Goal: Browse casually

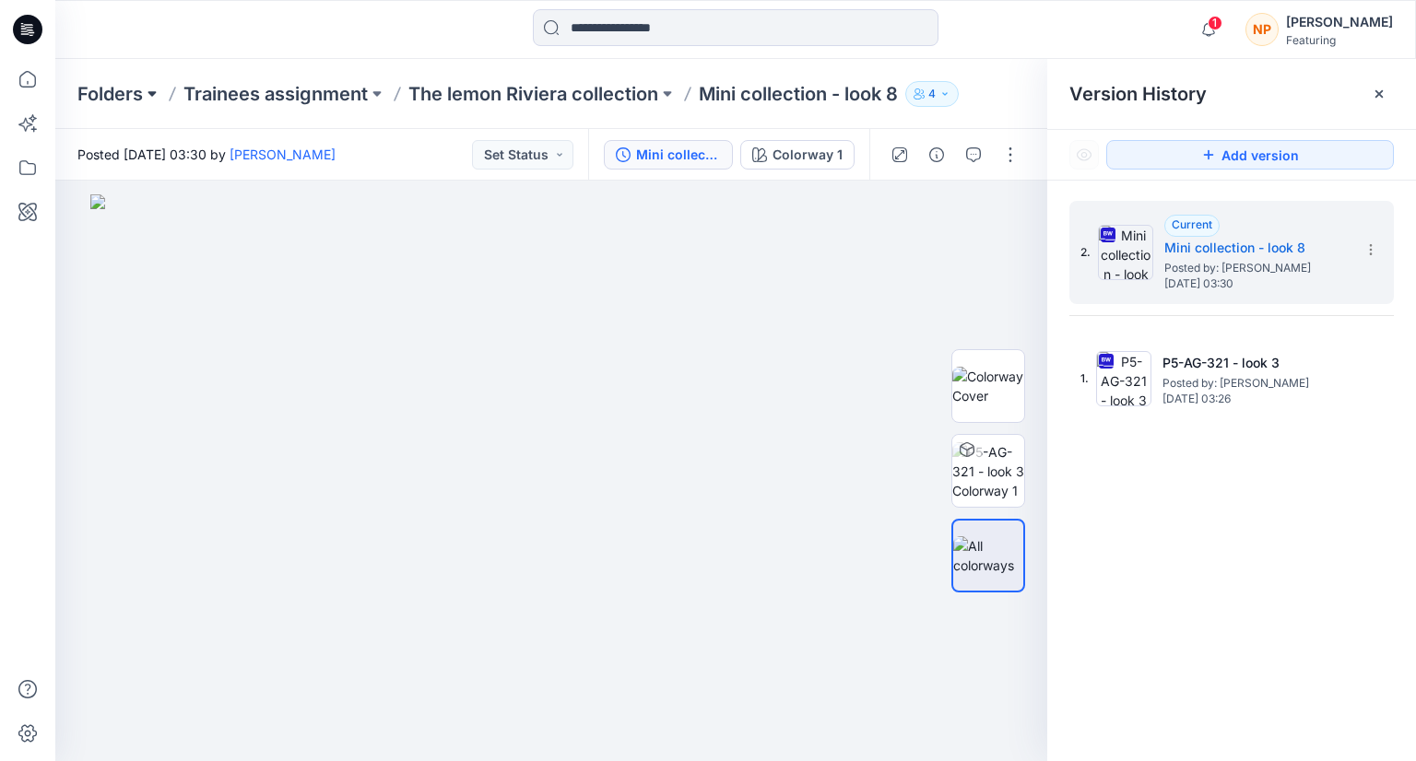
click at [155, 100] on button at bounding box center [152, 94] width 18 height 26
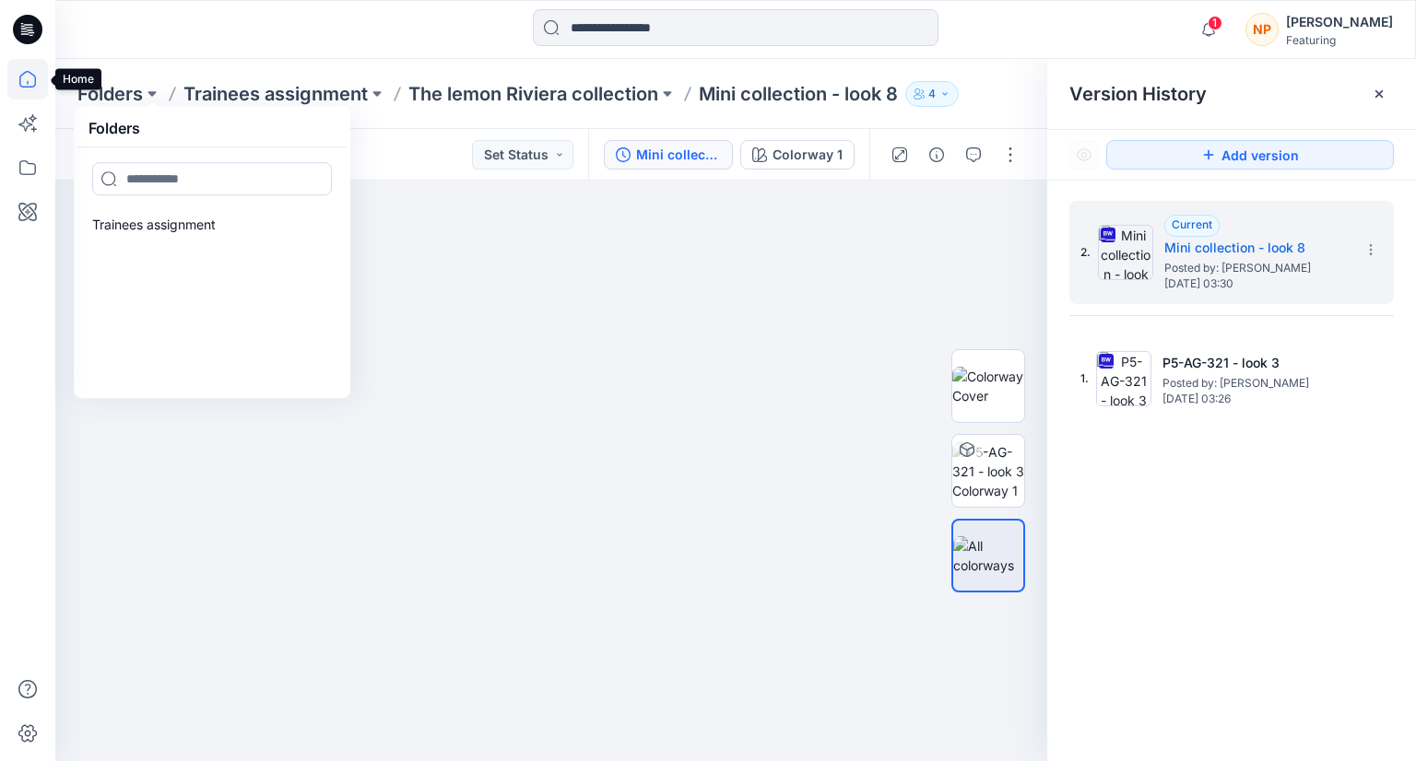
click at [41, 86] on icon at bounding box center [27, 79] width 41 height 41
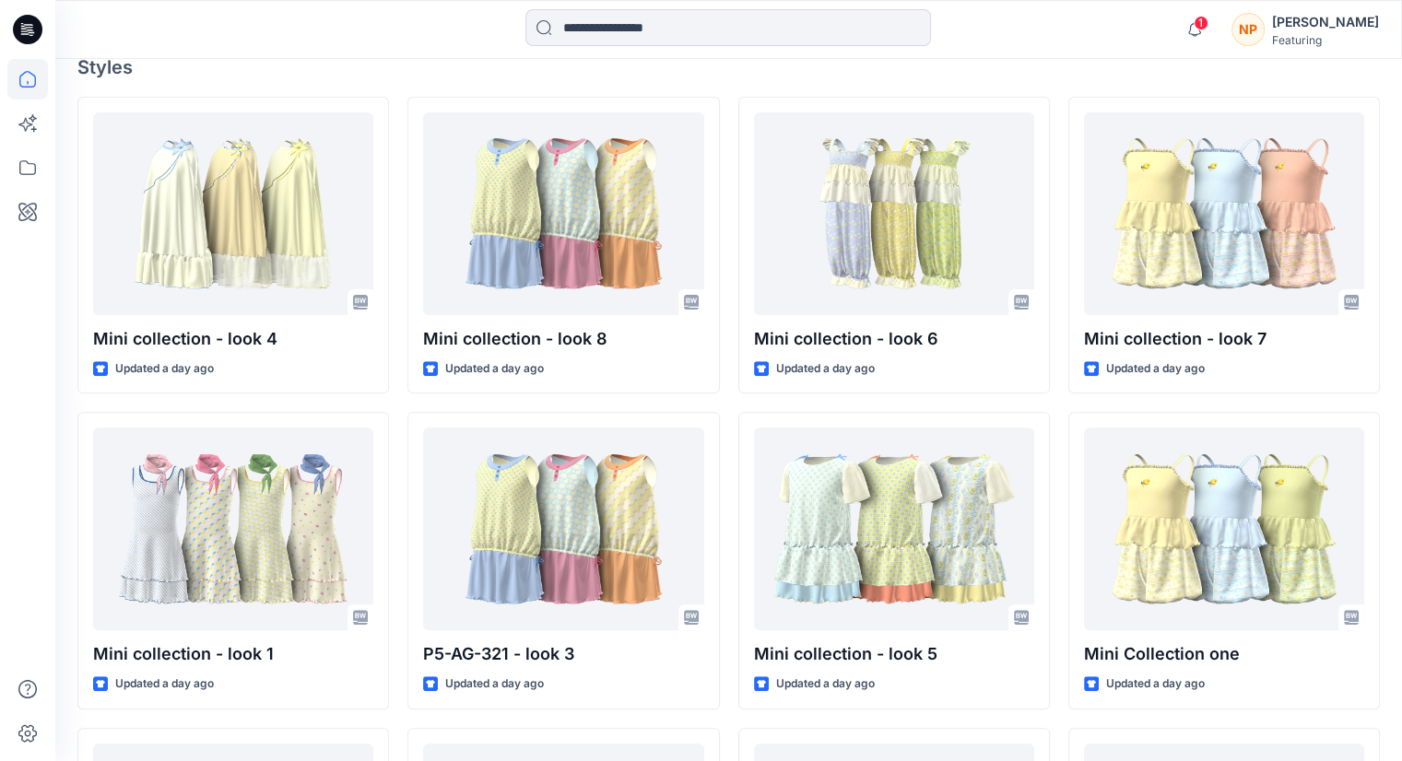
scroll to position [521, 0]
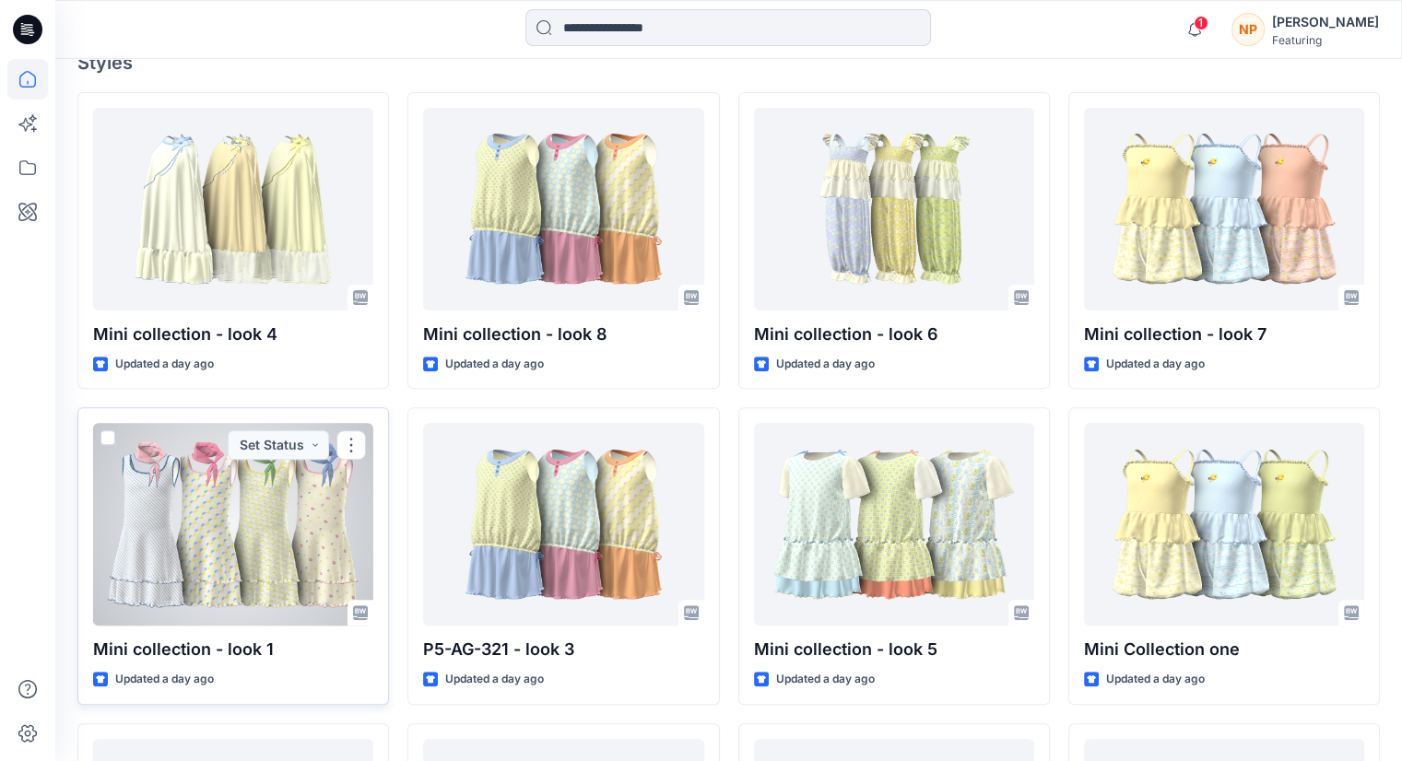
click at [316, 547] on div at bounding box center [233, 524] width 280 height 203
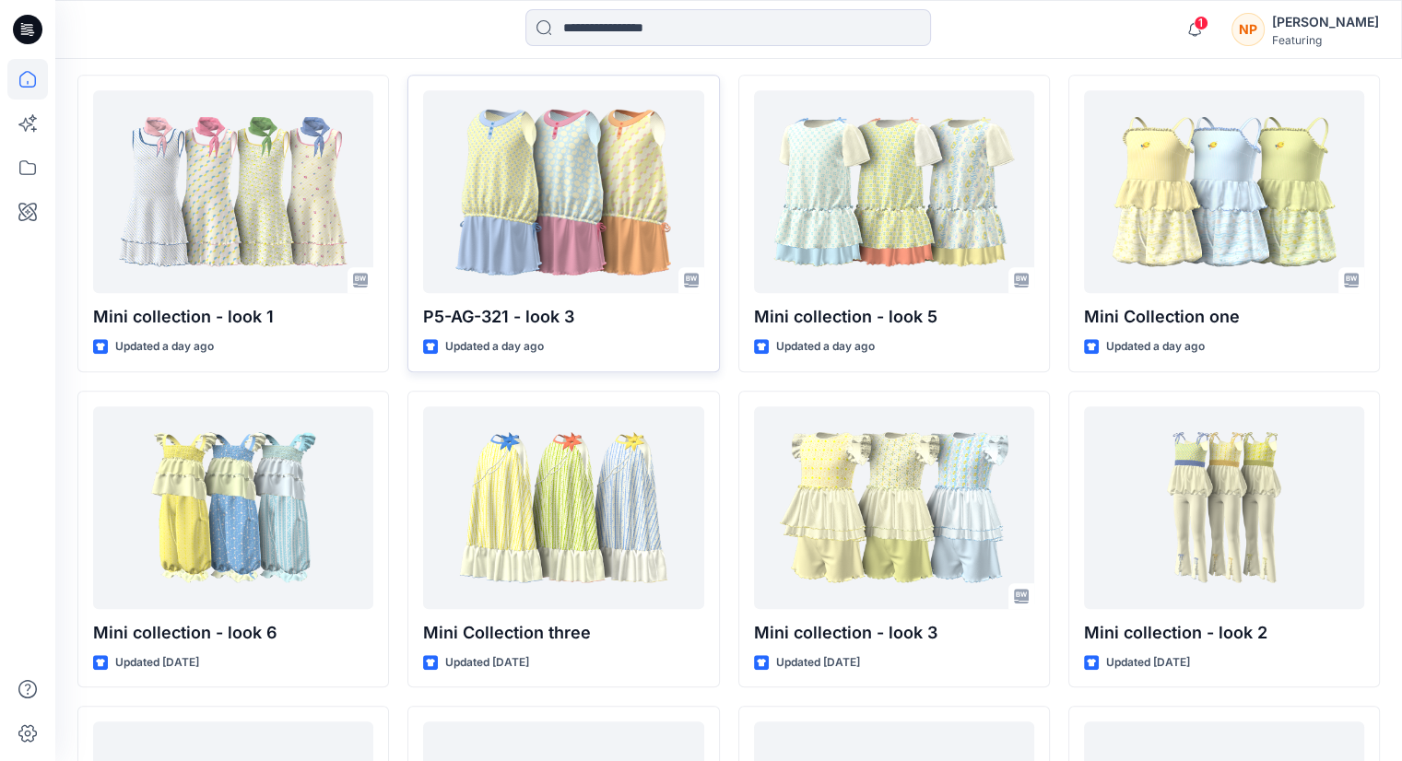
scroll to position [867, 0]
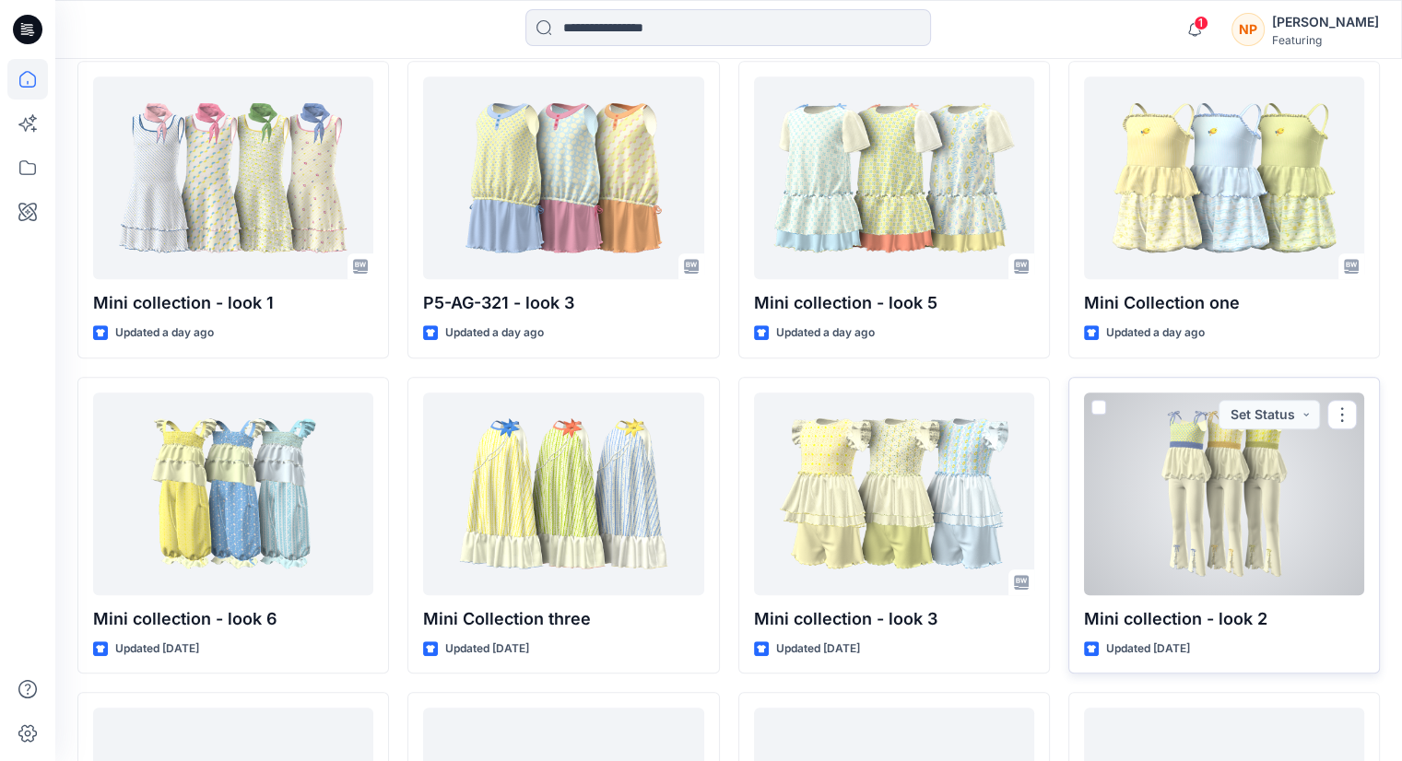
click at [1224, 491] on div at bounding box center [1224, 494] width 280 height 203
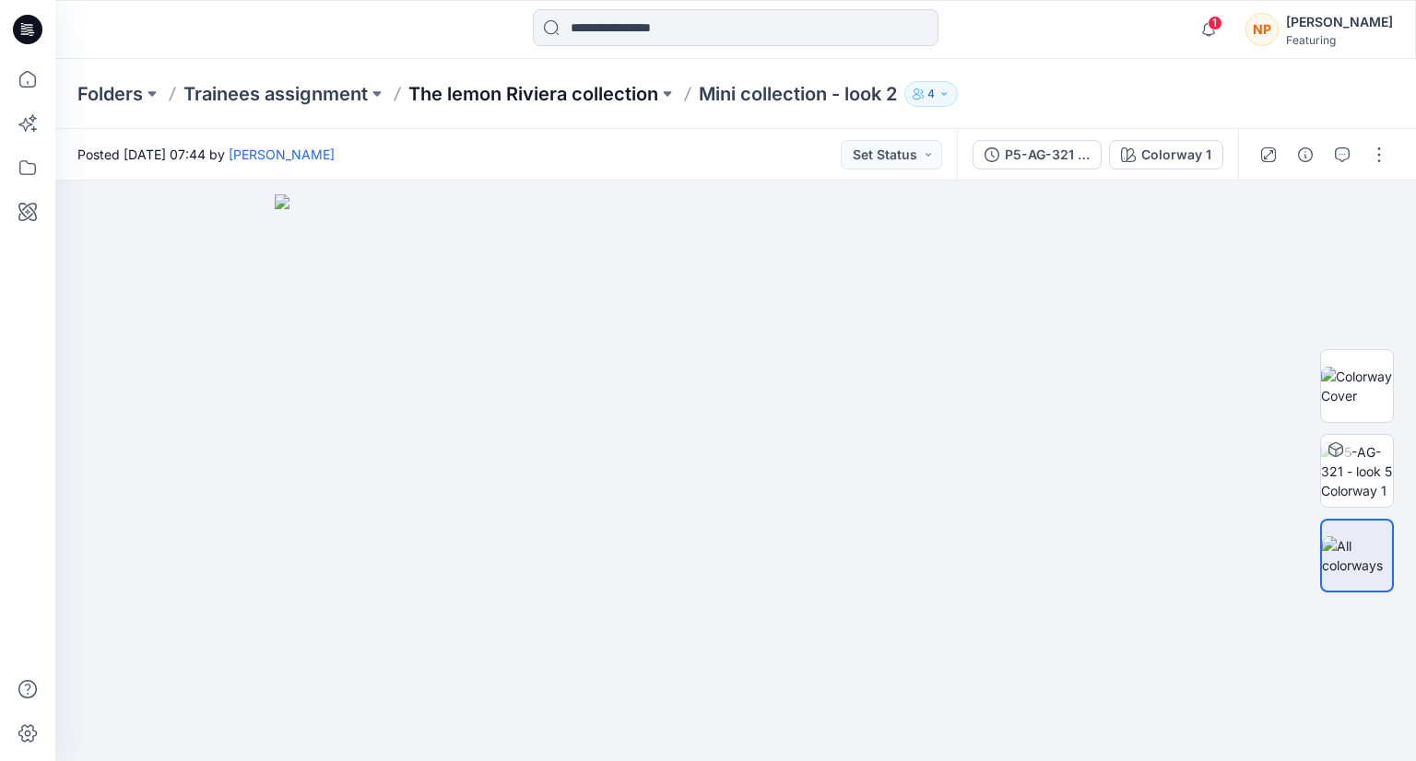
click at [593, 102] on p "The lemon Riviera collection" at bounding box center [533, 94] width 250 height 26
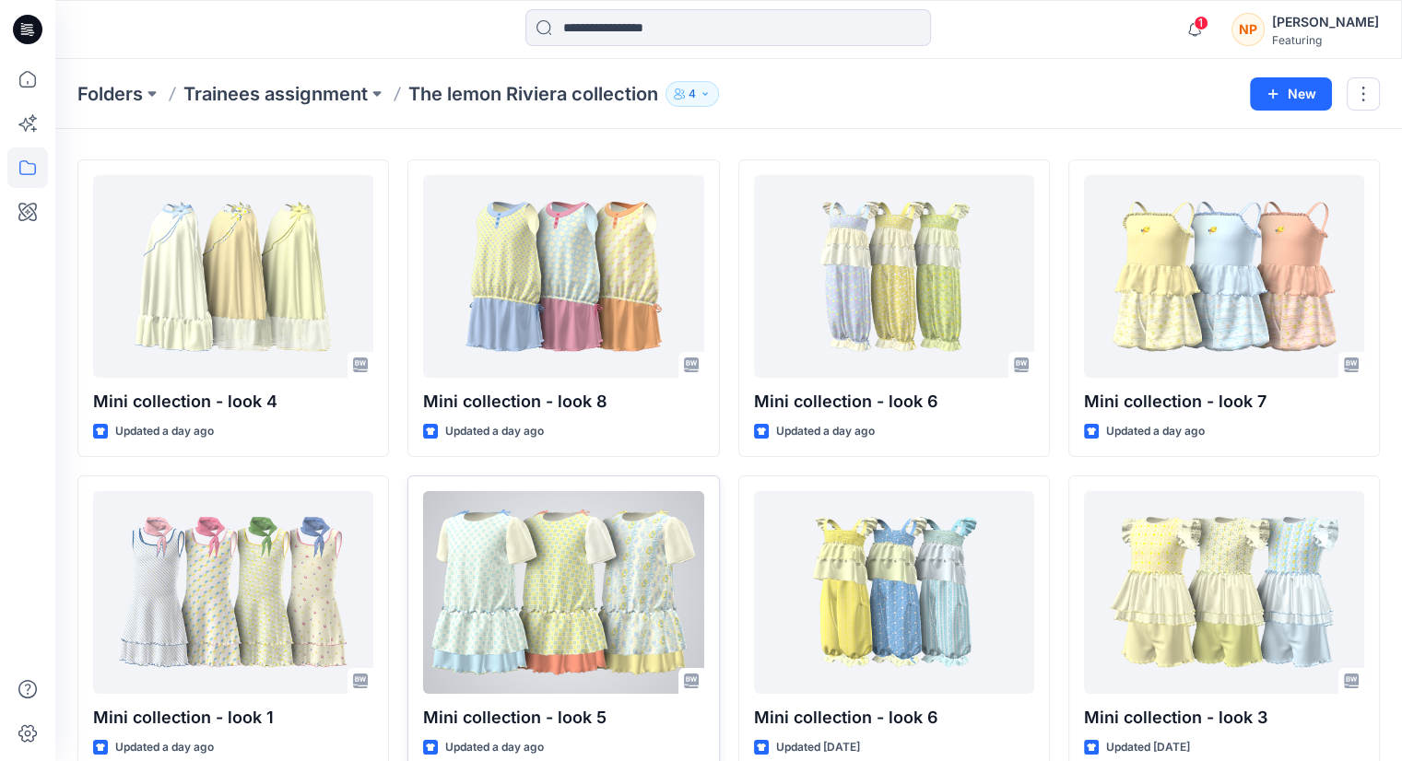
scroll to position [48, 0]
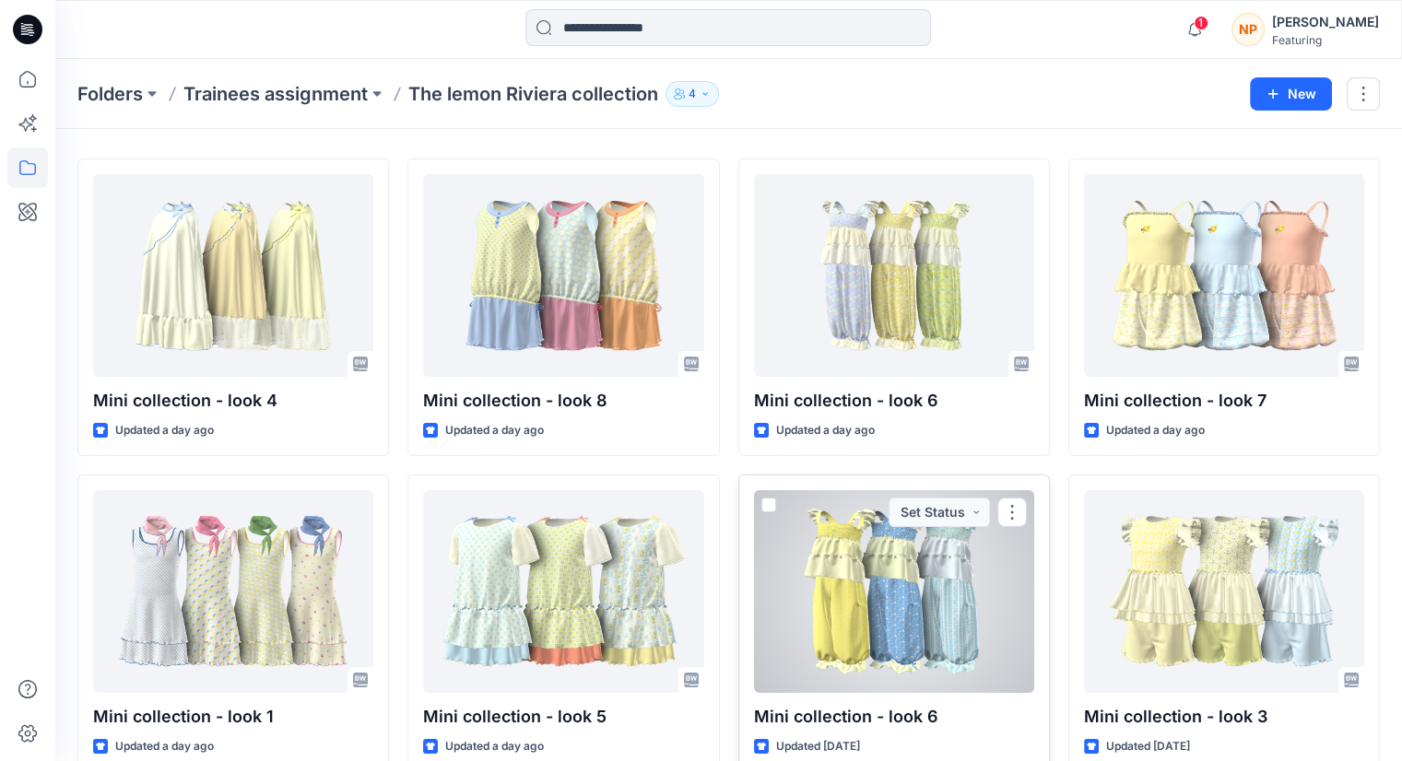
click at [864, 613] on div at bounding box center [894, 591] width 280 height 203
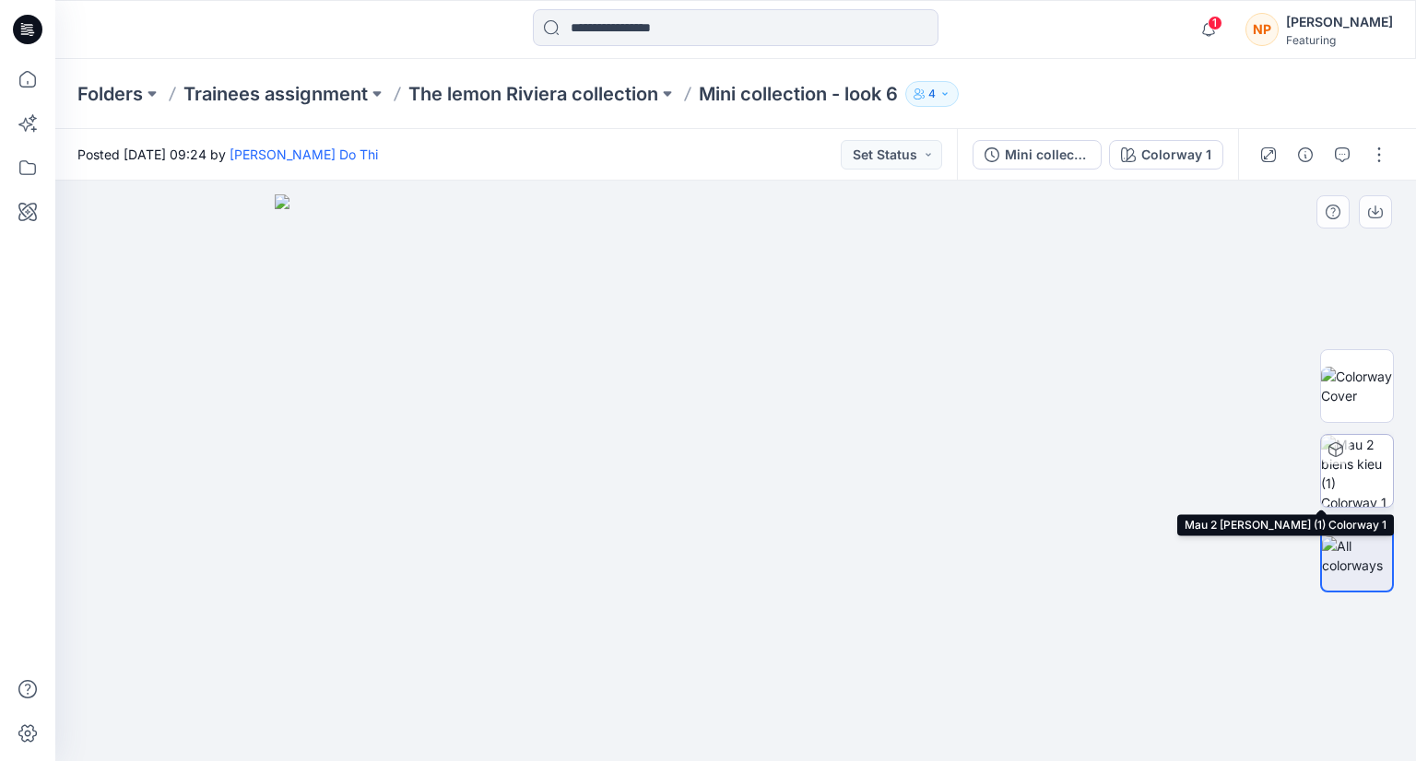
click at [1378, 482] on img at bounding box center [1357, 471] width 72 height 72
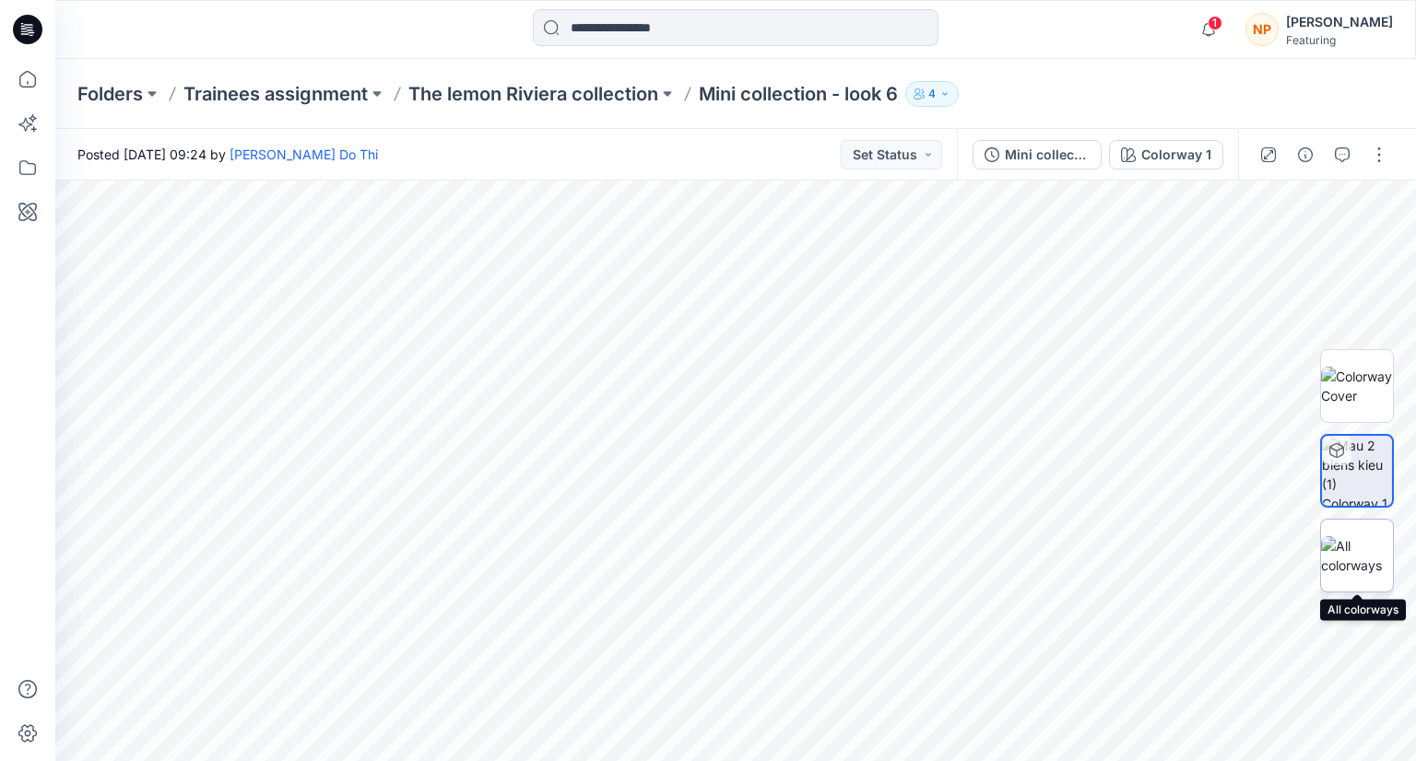
click at [1335, 544] on img at bounding box center [1357, 556] width 72 height 39
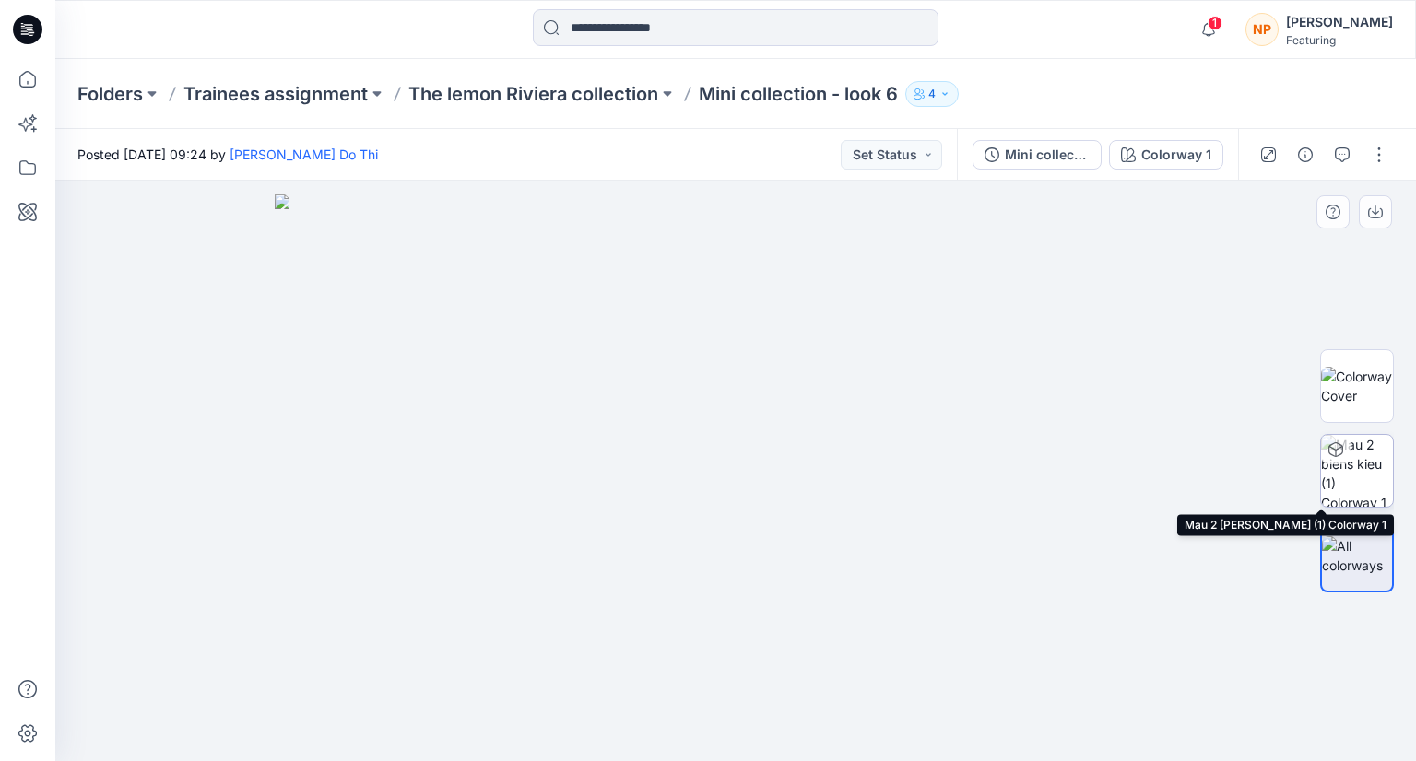
click at [1337, 491] on img at bounding box center [1357, 471] width 72 height 72
